Goal: Task Accomplishment & Management: Manage account settings

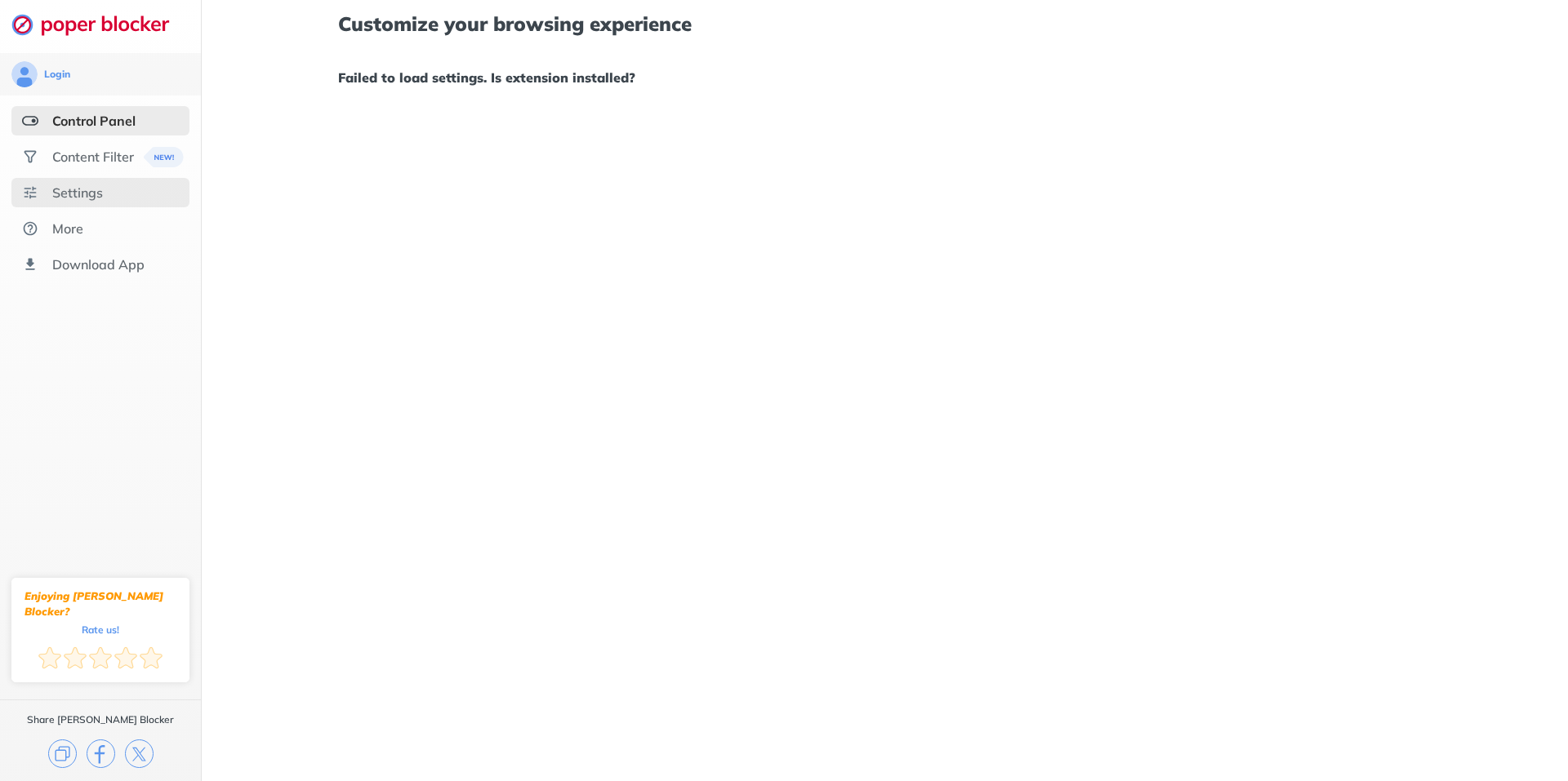
click at [83, 207] on div "Settings" at bounding box center [101, 192] width 178 height 30
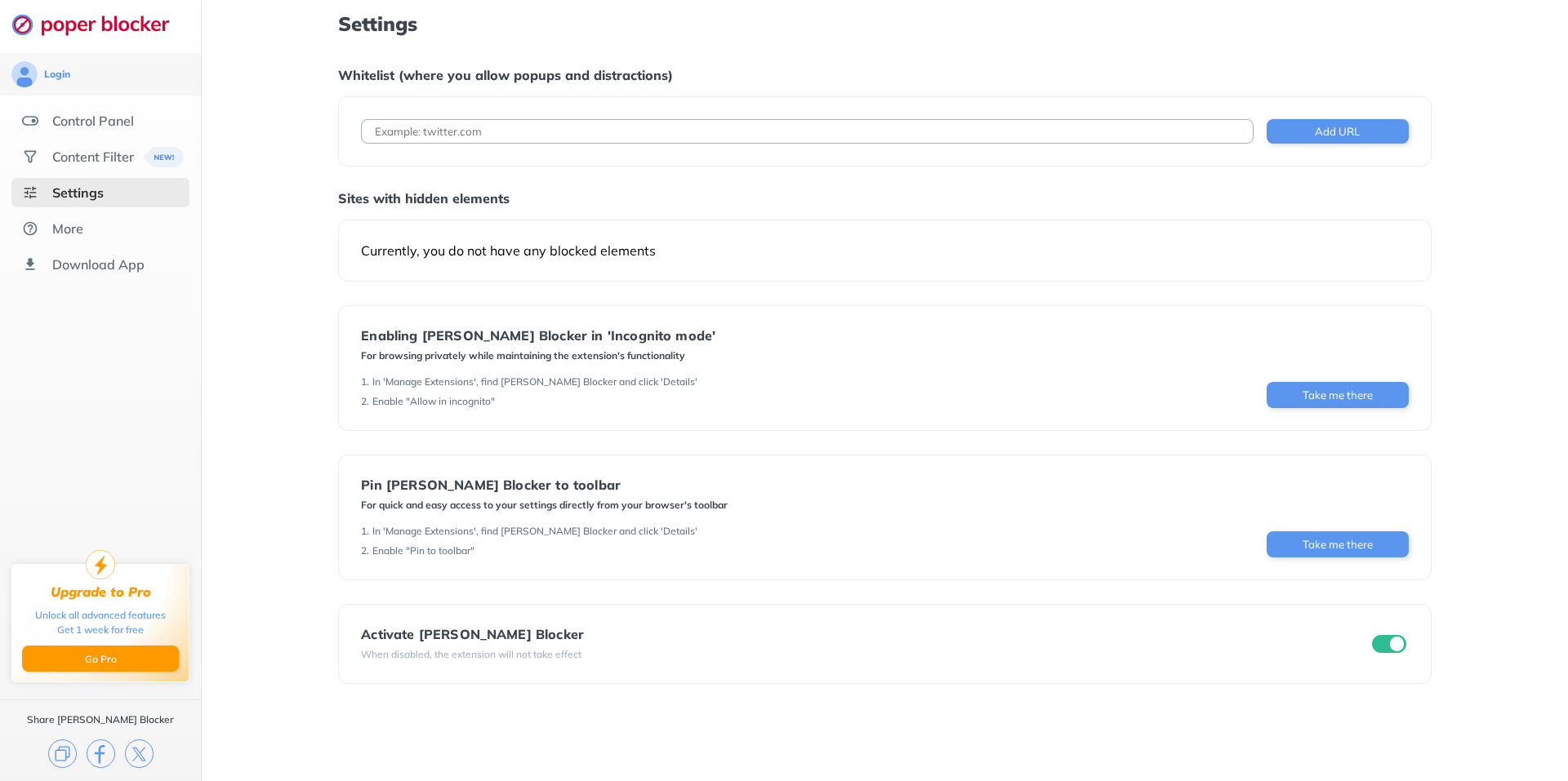
click at [683, 134] on input at bounding box center [806, 131] width 892 height 24
type input "[DOMAIN_NAME]"
click at [1346, 122] on button "Add URL" at bounding box center [1338, 131] width 142 height 24
